Goal: Task Accomplishment & Management: Manage account settings

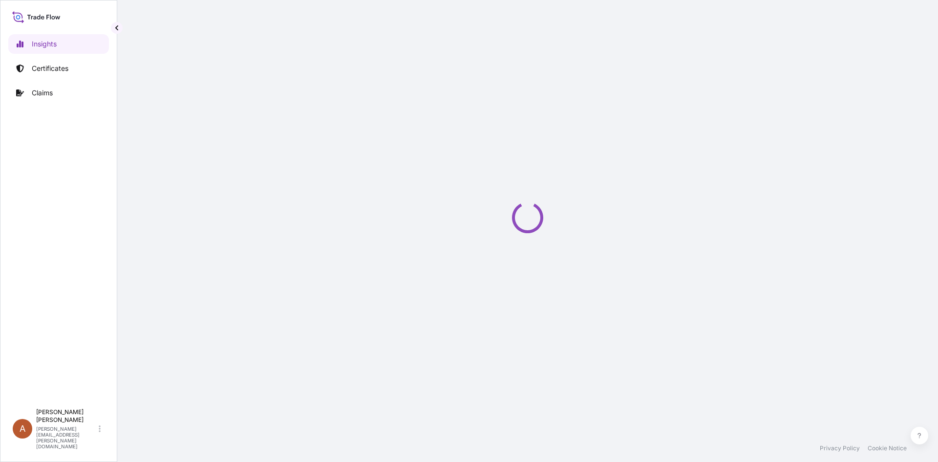
select select "2025"
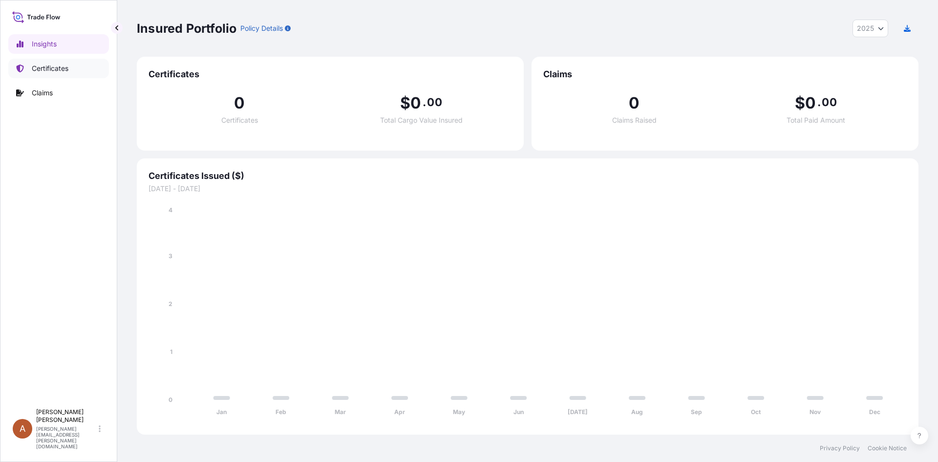
click at [51, 69] on p "Certificates" at bounding box center [50, 69] width 37 height 10
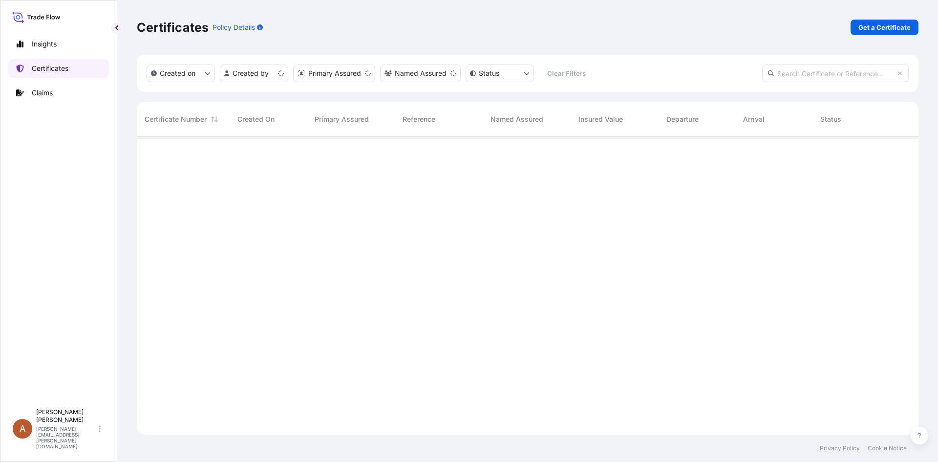
scroll to position [296, 774]
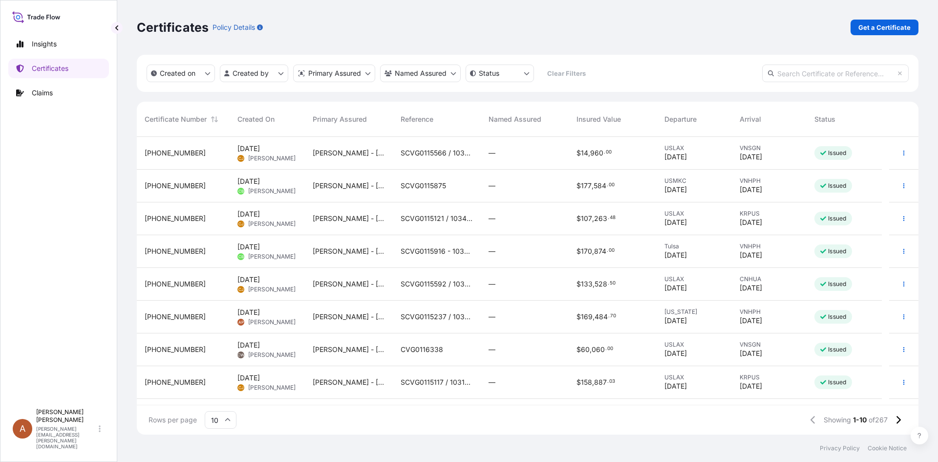
click at [83, 244] on div "Insights Certificates Claims" at bounding box center [58, 214] width 101 height 378
click at [846, 71] on input "text" at bounding box center [835, 73] width 147 height 18
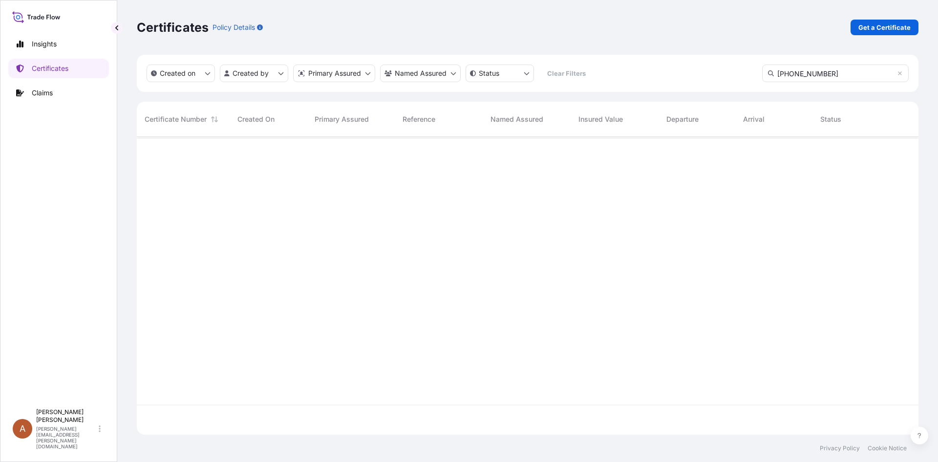
scroll to position [0, 0]
type input "[PHONE_NUMBER]"
click at [204, 158] on div "[PHONE_NUMBER]" at bounding box center [183, 153] width 93 height 33
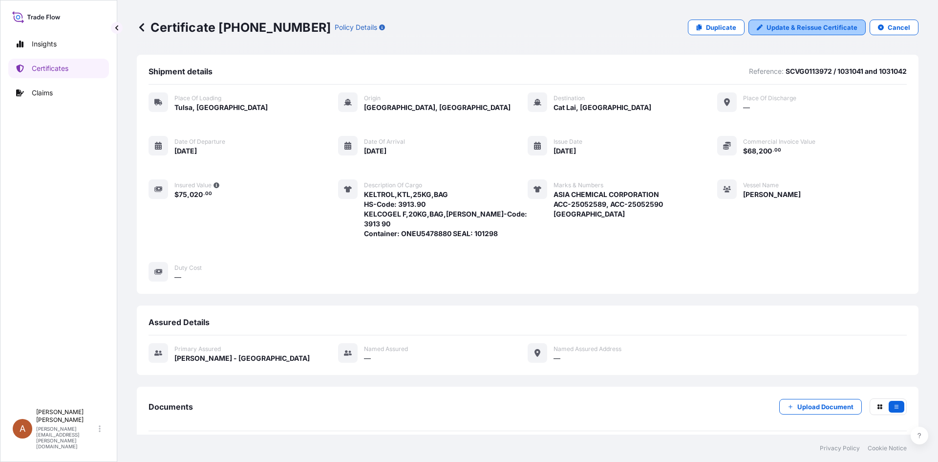
click at [784, 33] on link "Update & Reissue Certificate" at bounding box center [807, 28] width 117 height 16
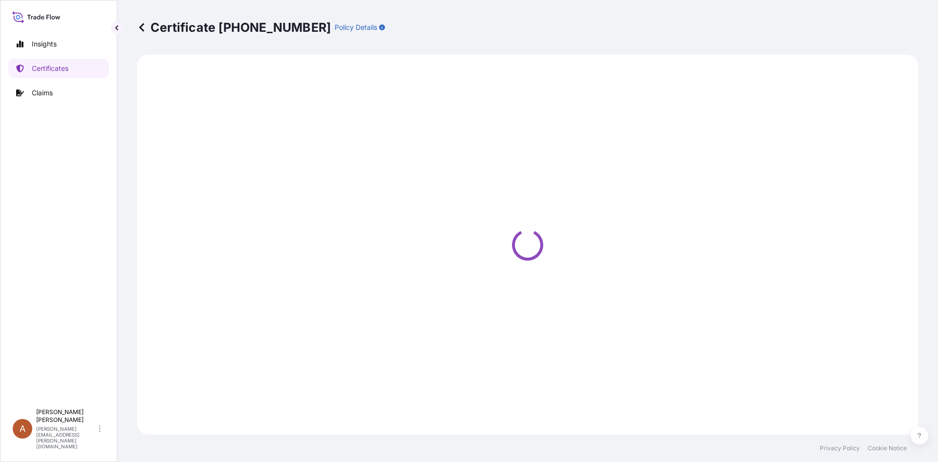
select select "Road / [GEOGRAPHIC_DATA]"
select select "Sea"
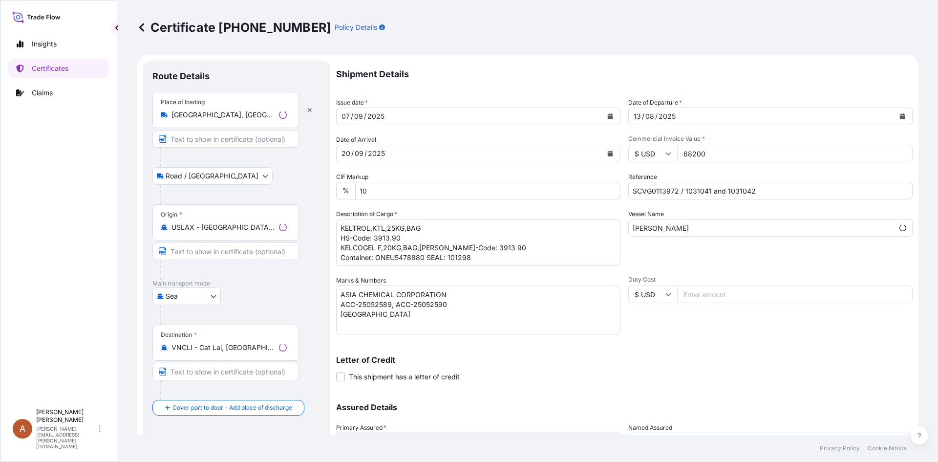
select select "31650"
drag, startPoint x: 339, startPoint y: 247, endPoint x: 429, endPoint y: 246, distance: 89.4
click at [429, 246] on textarea "KELTROL,KTL,25KG,BAG HS-Code: 3913.90 KELCOGEL F,20KG,BAG,[PERSON_NAME]-Code: 3…" at bounding box center [478, 242] width 284 height 47
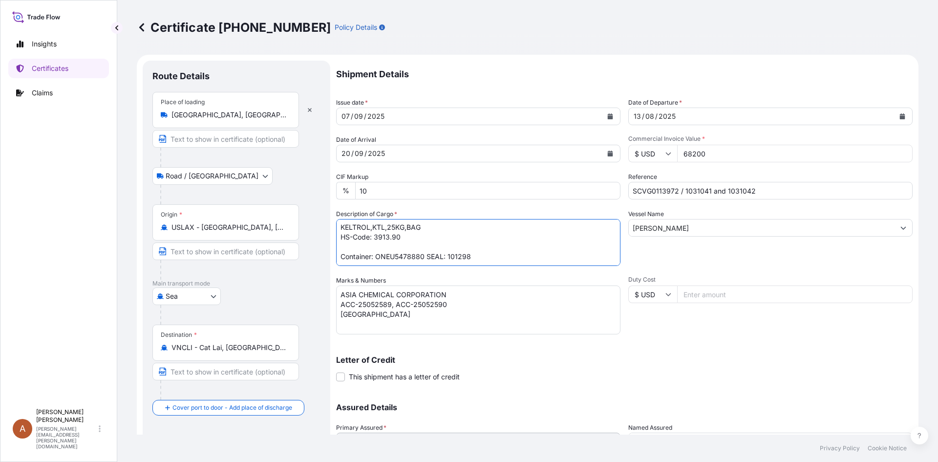
type textarea "KELTROL,KTL,25KG,BAG HS-Code: 3913.90 Container: ONEU5478880 SEAL: 101298"
drag, startPoint x: 452, startPoint y: 303, endPoint x: 390, endPoint y: 301, distance: 62.1
click at [390, 301] on textarea "ASIA CHEMICAL CORPORATION ACC-25052589, ACC-25052590 [GEOGRAPHIC_DATA]" at bounding box center [478, 309] width 284 height 49
type textarea "ASIA CHEMICAL CORPORATION ACC-25052589 [GEOGRAPHIC_DATA]"
click at [295, 428] on div "Route Details Place of loading [GEOGRAPHIC_DATA], [GEOGRAPHIC_DATA], [GEOGRAPHI…" at bounding box center [236, 288] width 168 height 436
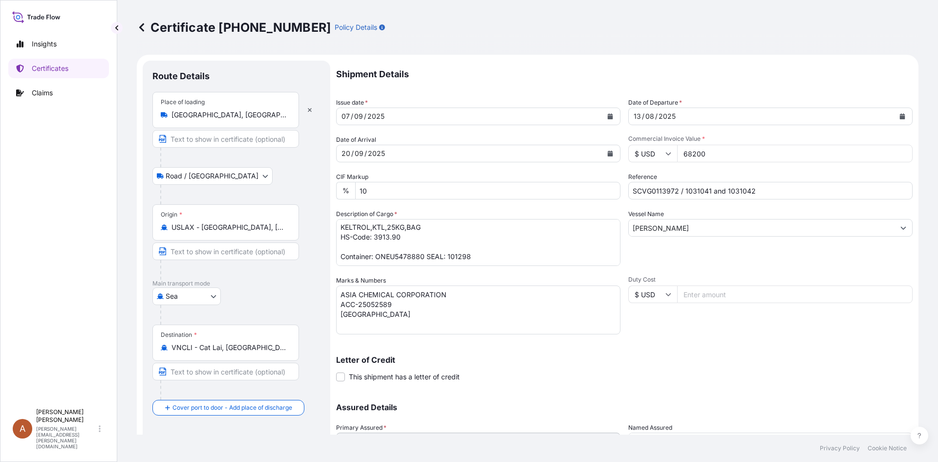
drag, startPoint x: 708, startPoint y: 157, endPoint x: 660, endPoint y: 155, distance: 48.4
click at [660, 155] on div "$ USD 68200" at bounding box center [770, 154] width 284 height 18
type input "13600"
click at [506, 370] on div "Letter of Credit This shipment has a letter of credit Letter of credit * Letter…" at bounding box center [624, 369] width 577 height 26
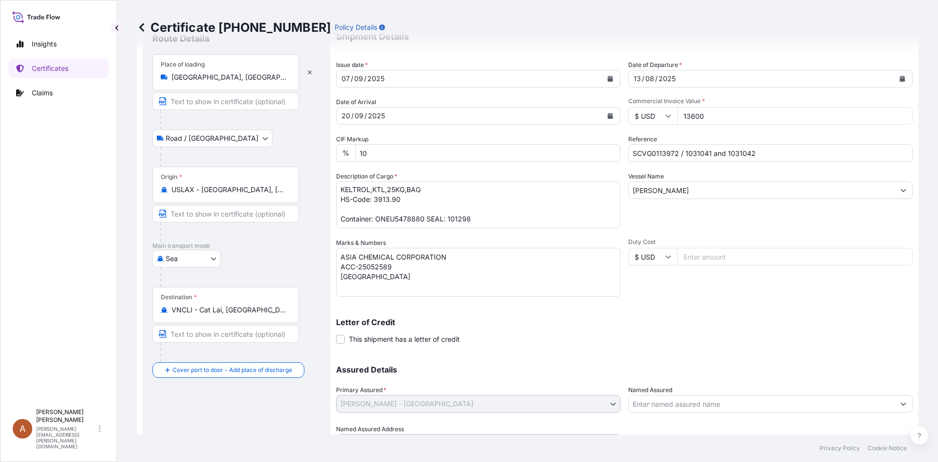
scroll to position [88, 0]
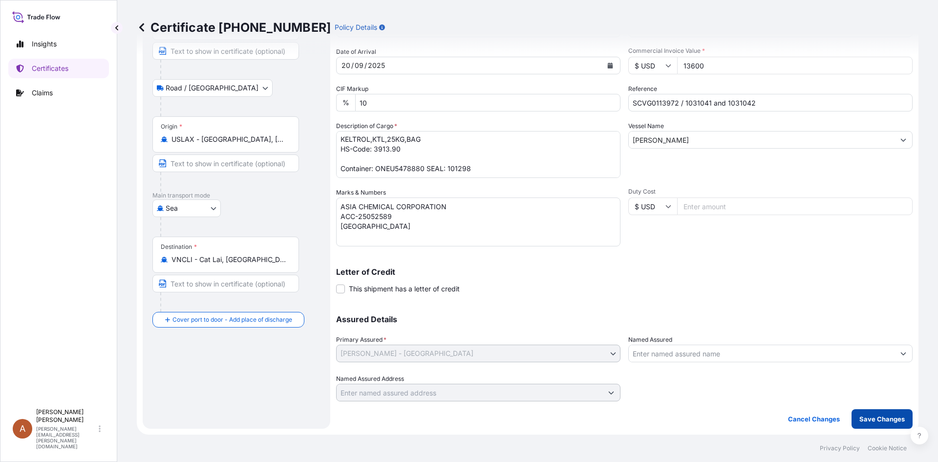
click at [866, 417] on p "Save Changes" at bounding box center [881, 419] width 45 height 10
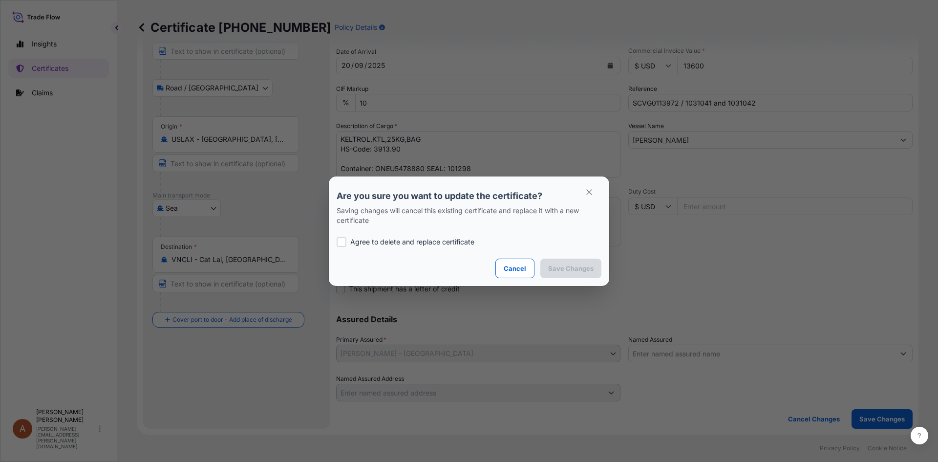
click at [337, 243] on div at bounding box center [342, 242] width 10 height 10
checkbox input "true"
click at [586, 270] on p "Save Changes" at bounding box center [570, 268] width 45 height 10
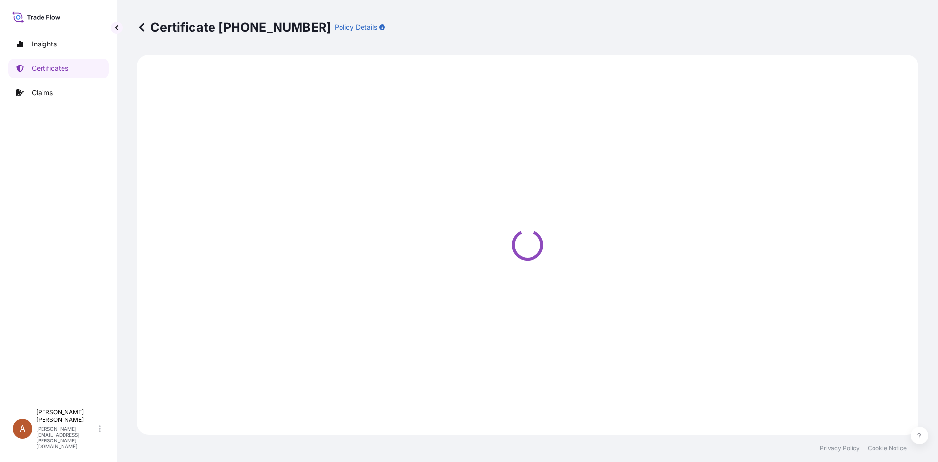
select select "Road / [GEOGRAPHIC_DATA]"
select select "Sea"
select select "31650"
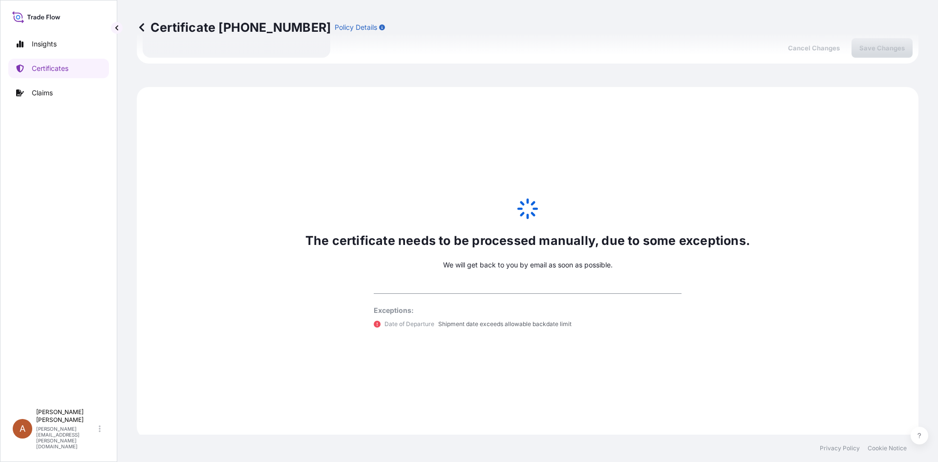
scroll to position [463, 0]
